Goal: Task Accomplishment & Management: Manage account settings

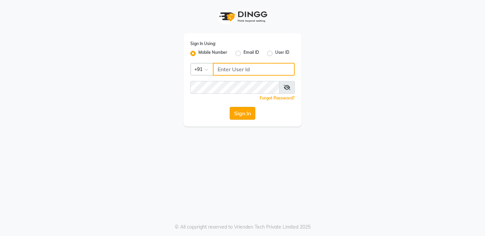
type input "9277220323"
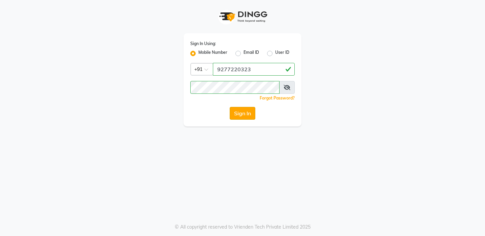
click at [247, 116] on button "Sign In" at bounding box center [243, 113] width 26 height 13
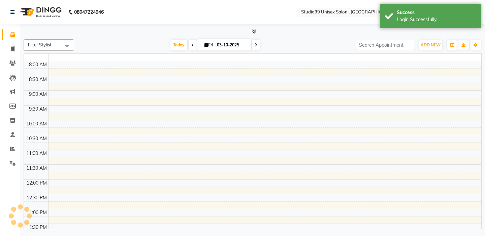
select select "en"
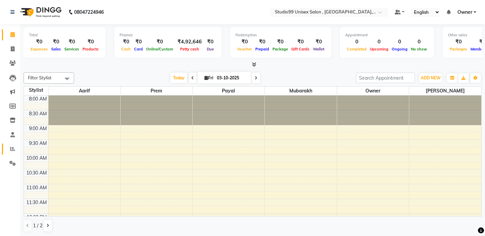
click at [13, 149] on icon at bounding box center [12, 148] width 5 height 5
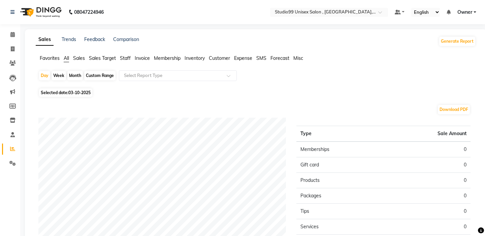
click at [141, 58] on span "Invoice" at bounding box center [142, 58] width 15 height 6
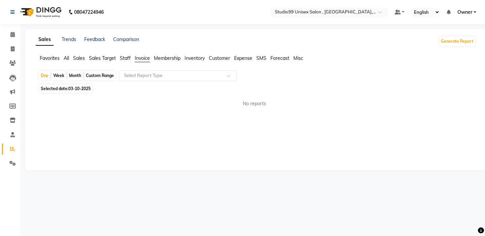
click at [228, 77] on span at bounding box center [231, 77] width 8 height 7
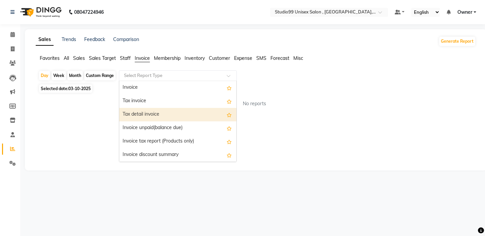
click at [150, 115] on div "Tax detail invoice" at bounding box center [177, 114] width 117 height 13
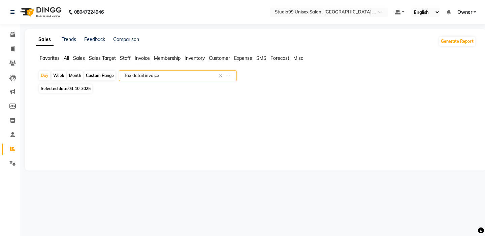
click at [96, 75] on div "Custom Range" at bounding box center [99, 75] width 31 height 9
select select "10"
select select "2025"
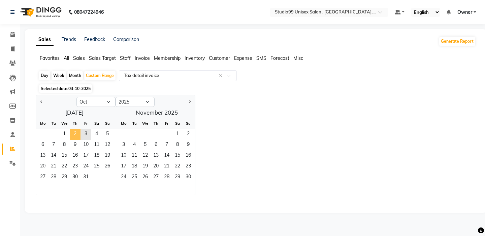
click at [76, 135] on span "2" at bounding box center [75, 134] width 11 height 11
click at [219, 101] on div "Jan Feb Mar Apr May Jun [DATE] Aug Sep Oct Nov [DATE] 2016 2017 2018 2019 2020 …" at bounding box center [256, 145] width 440 height 101
click at [76, 135] on span "2" at bounding box center [75, 134] width 11 height 11
click at [138, 207] on div "Sales Trends Feedback Comparison Generate Report Favorites All Sales Sales Targ…" at bounding box center [256, 121] width 462 height 184
click at [138, 208] on div "Sales Trends Feedback Comparison Generate Report Favorites All Sales Sales Targ…" at bounding box center [256, 121] width 462 height 184
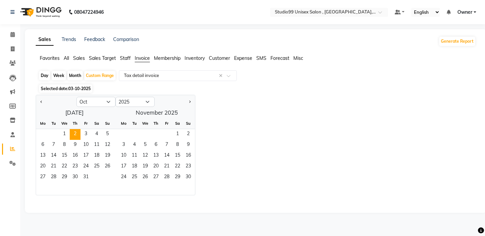
click at [138, 208] on div "Sales Trends Feedback Comparison Generate Report Favorites All Sales Sales Targ…" at bounding box center [256, 121] width 462 height 184
click at [65, 134] on span "1" at bounding box center [64, 134] width 11 height 11
click at [85, 134] on span "3" at bounding box center [85, 134] width 11 height 11
select select "full_report"
select select "csv"
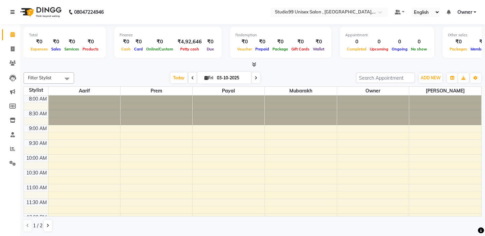
click at [14, 12] on icon at bounding box center [12, 12] width 4 height 5
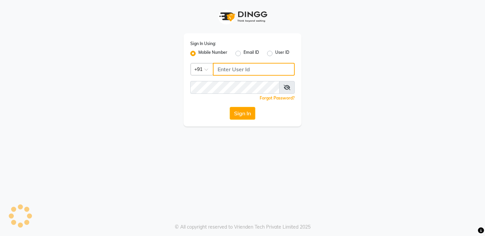
type input "9277220323"
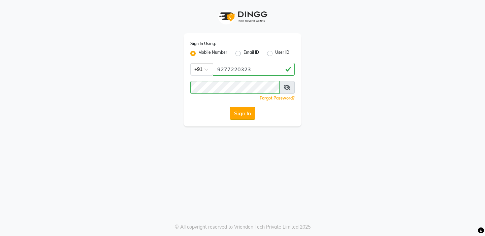
click at [242, 115] on button "Sign In" at bounding box center [243, 113] width 26 height 13
click at [240, 113] on button "Sign In" at bounding box center [243, 113] width 26 height 13
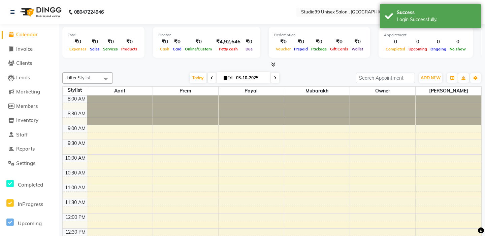
select select "en"
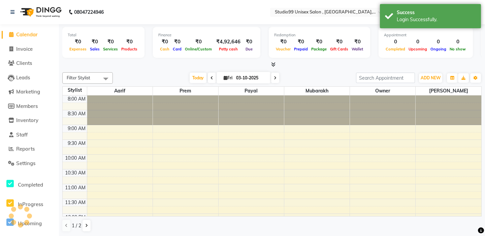
scroll to position [264, 0]
